Goal: Task Accomplishment & Management: Use online tool/utility

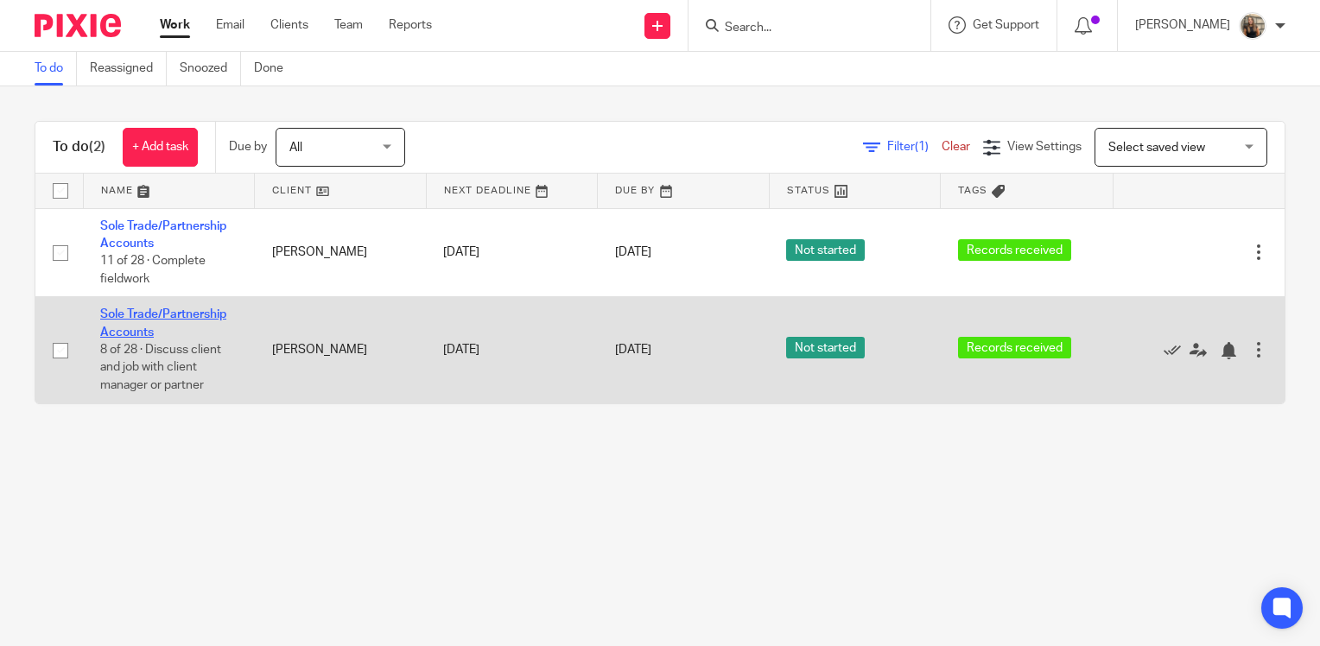
click at [181, 313] on link "Sole Trade/Partnership Accounts" at bounding box center [163, 322] width 126 height 29
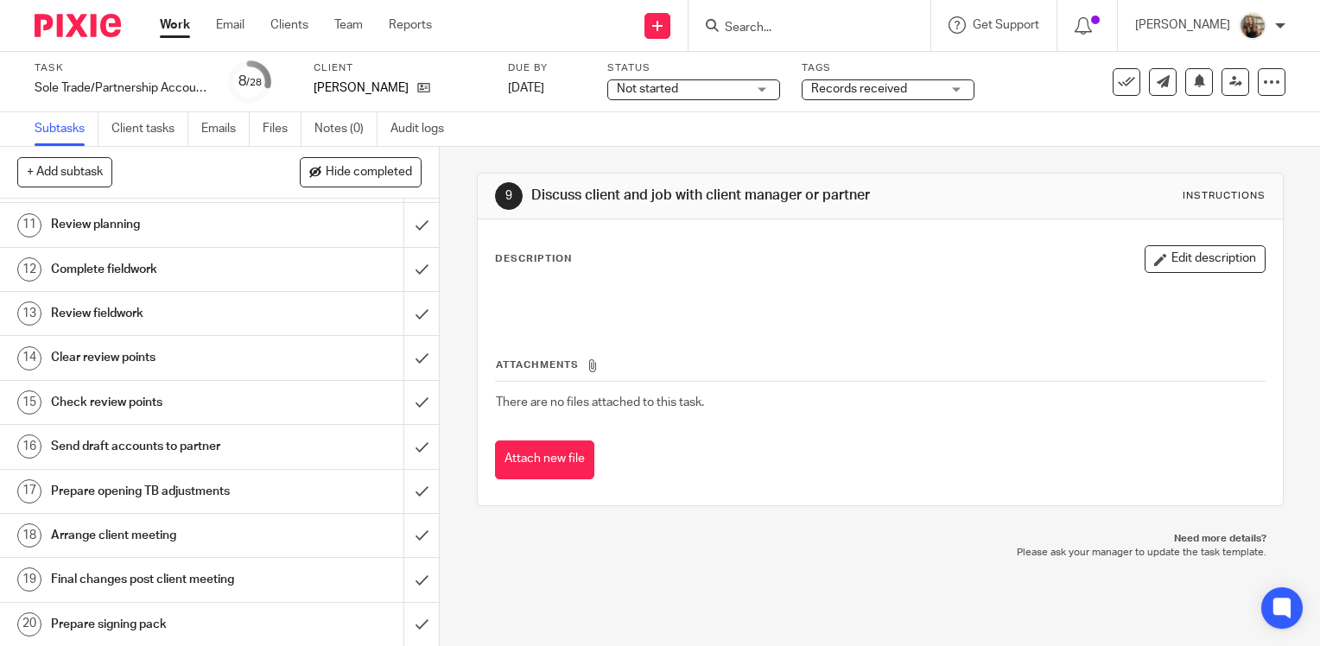
scroll to position [432, 0]
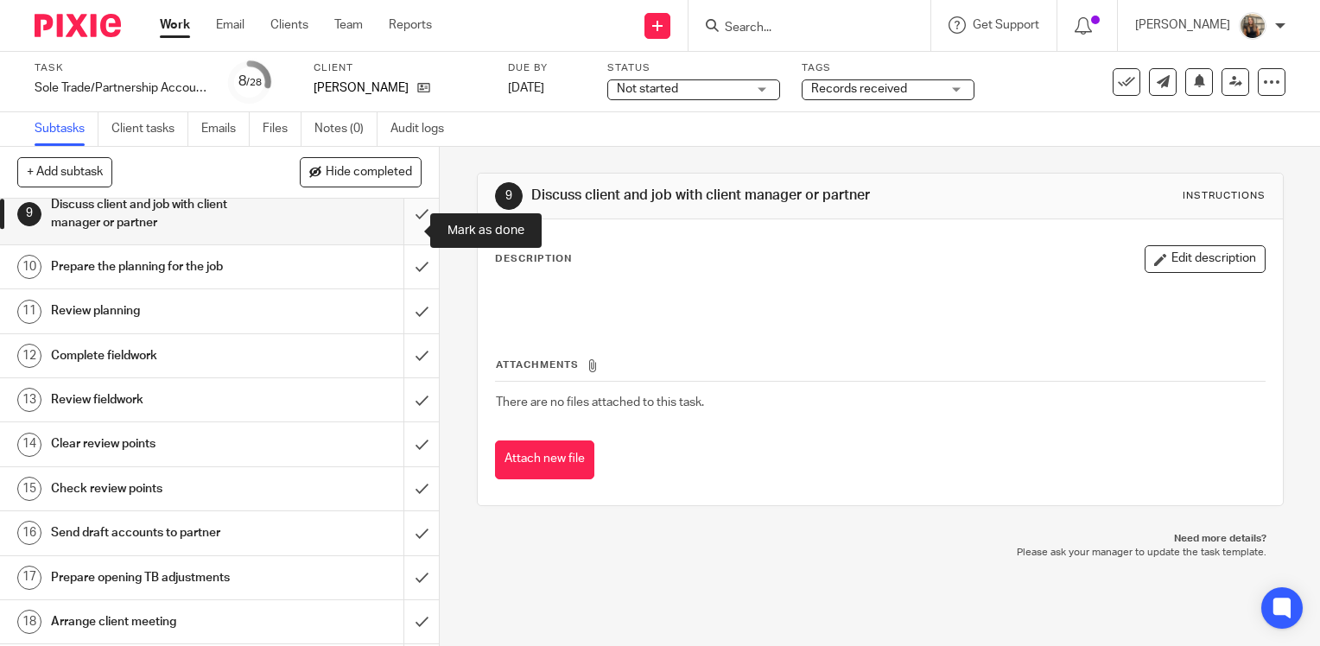
click at [405, 232] on input "submit" at bounding box center [219, 213] width 439 height 61
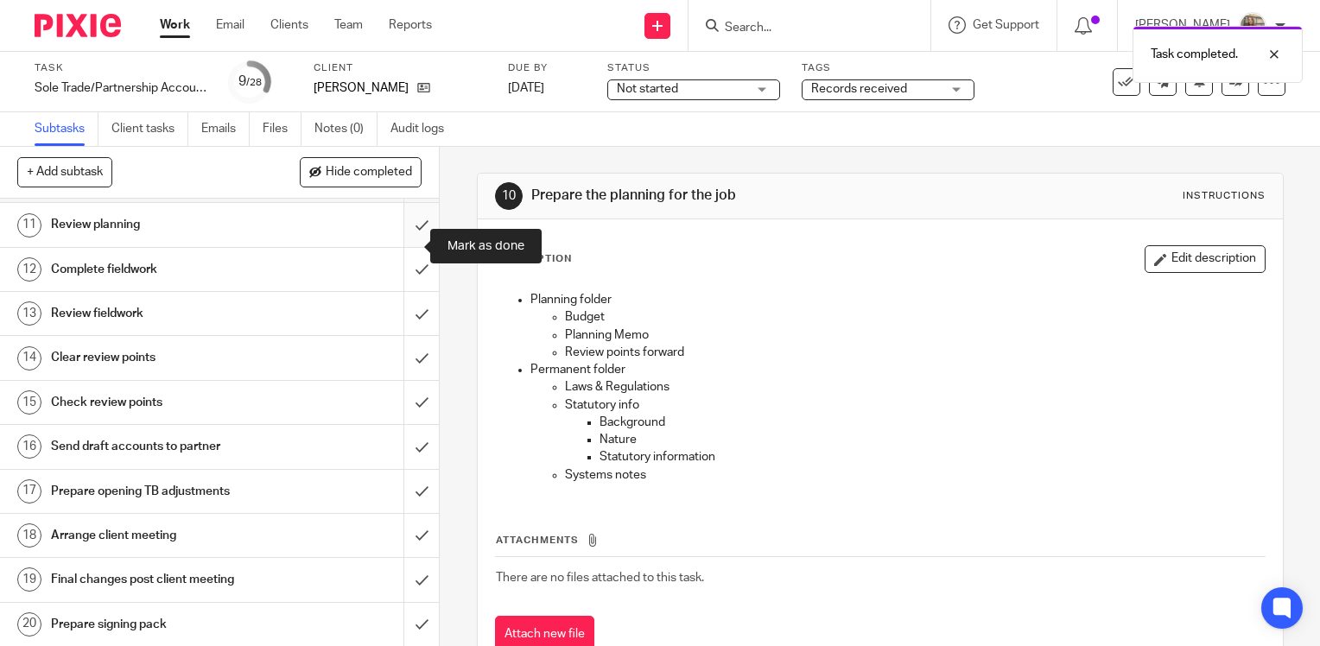
scroll to position [432, 0]
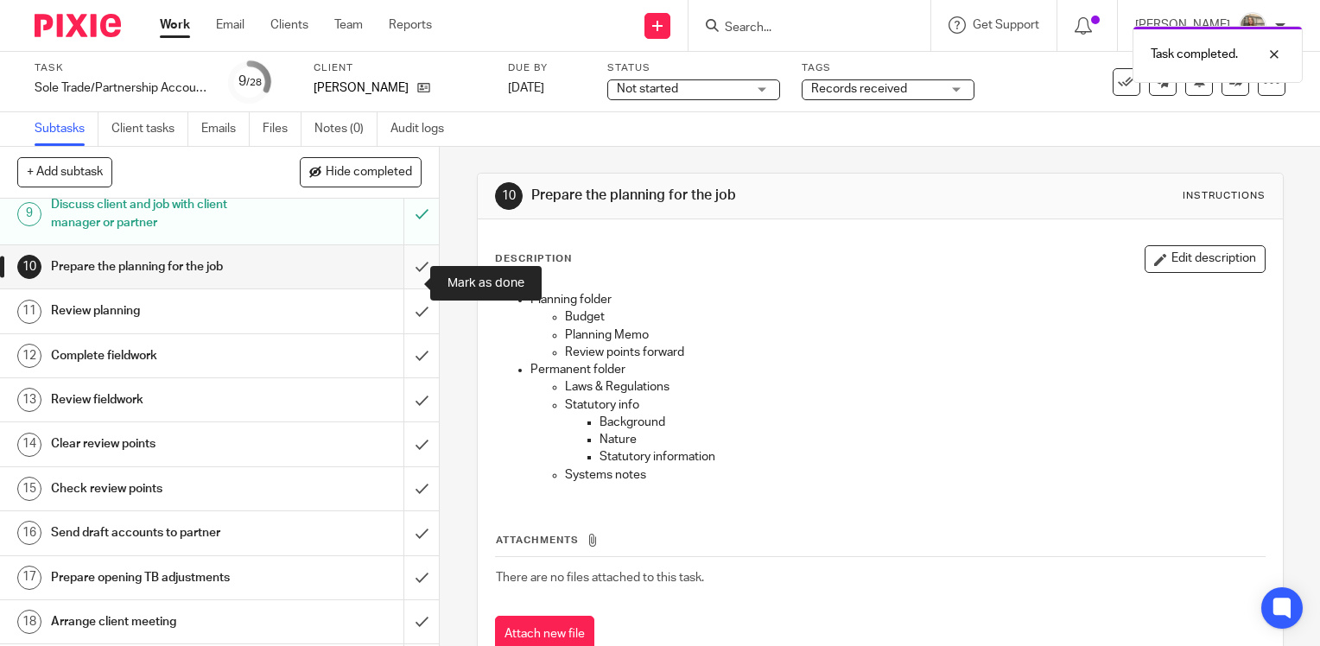
click at [408, 282] on input "submit" at bounding box center [219, 266] width 439 height 43
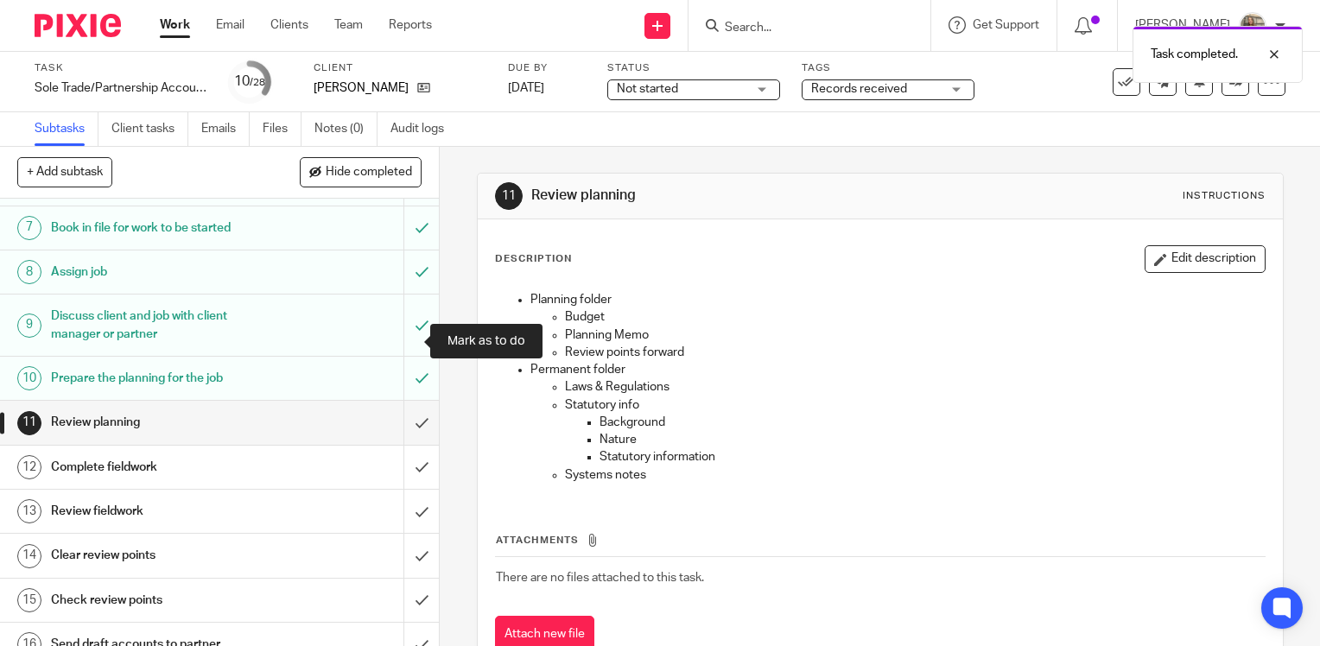
scroll to position [346, 0]
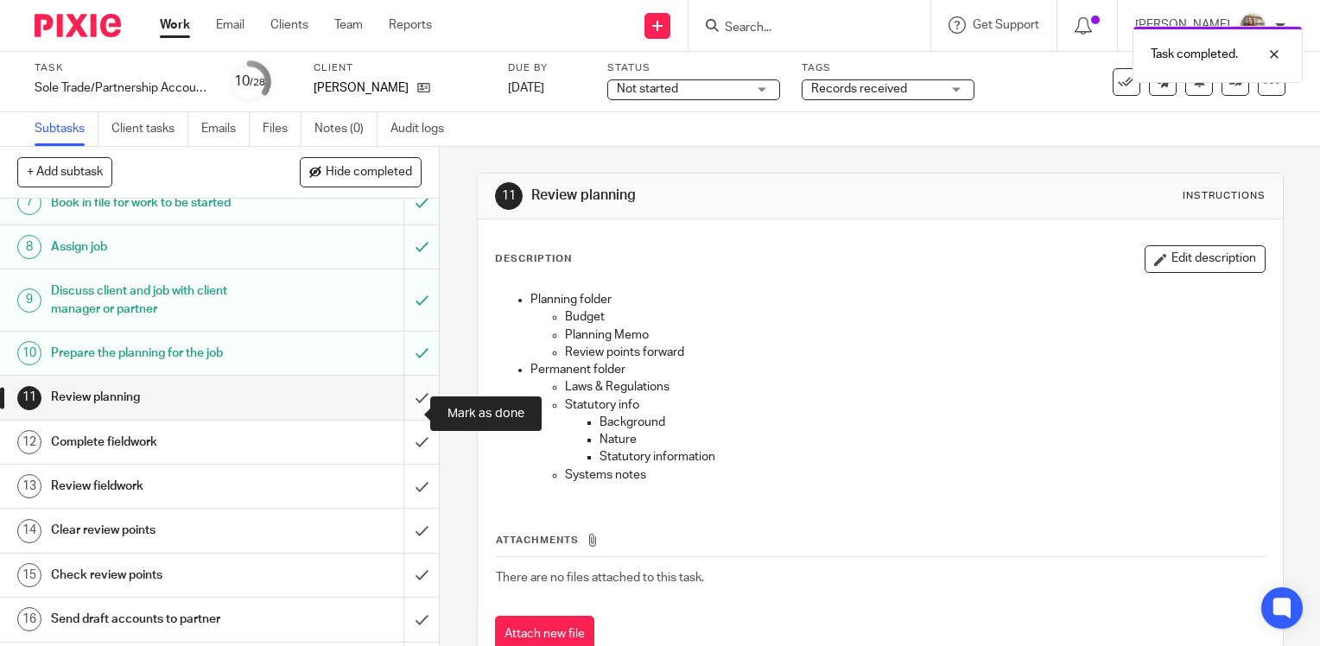
click at [408, 416] on input "submit" at bounding box center [219, 397] width 439 height 43
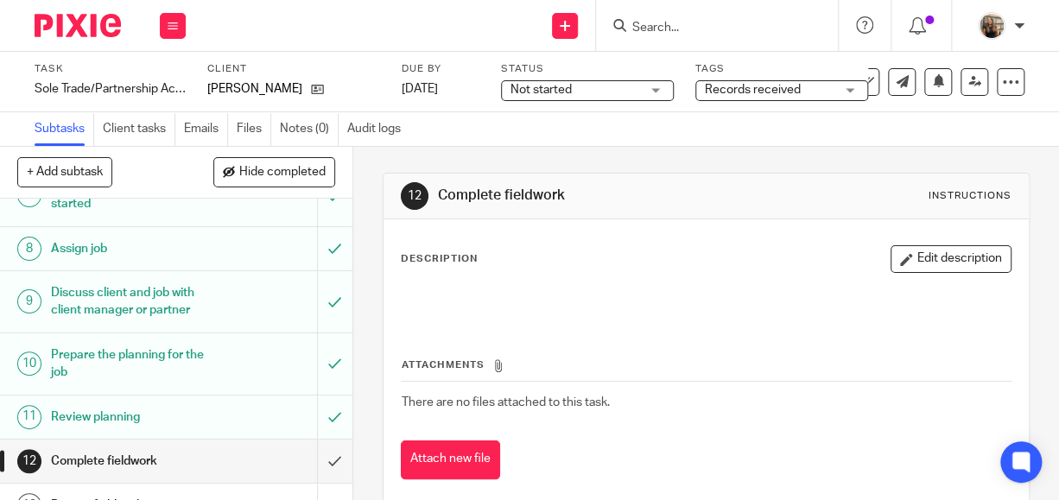
scroll to position [502, 0]
